Goal: Information Seeking & Learning: Learn about a topic

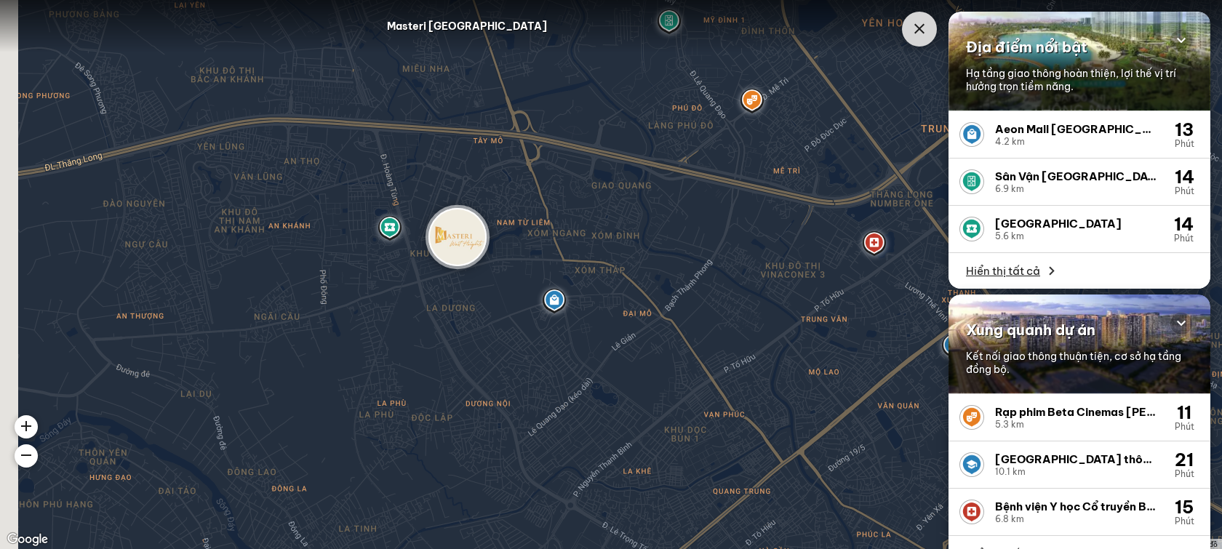
drag, startPoint x: 302, startPoint y: 215, endPoint x: 510, endPoint y: 136, distance: 222.6
click at [510, 136] on div at bounding box center [611, 274] width 1222 height 549
